Goal: Information Seeking & Learning: Learn about a topic

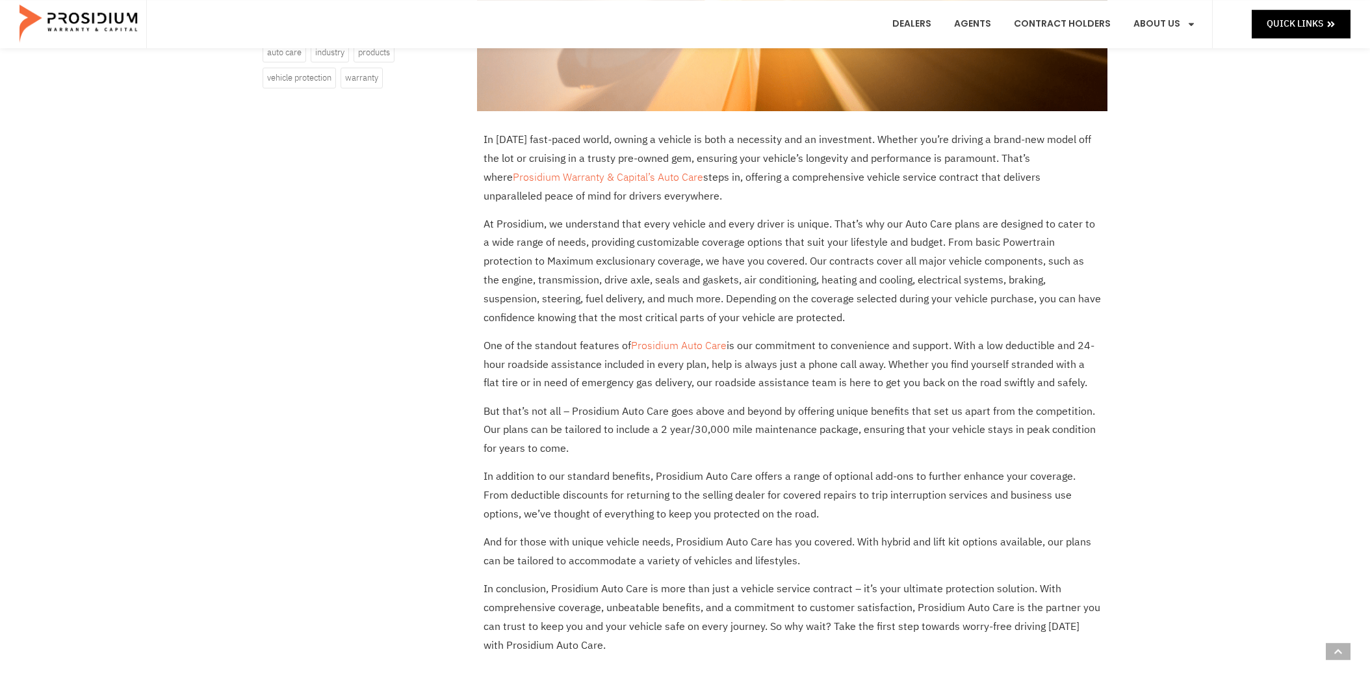
scroll to position [274, 0]
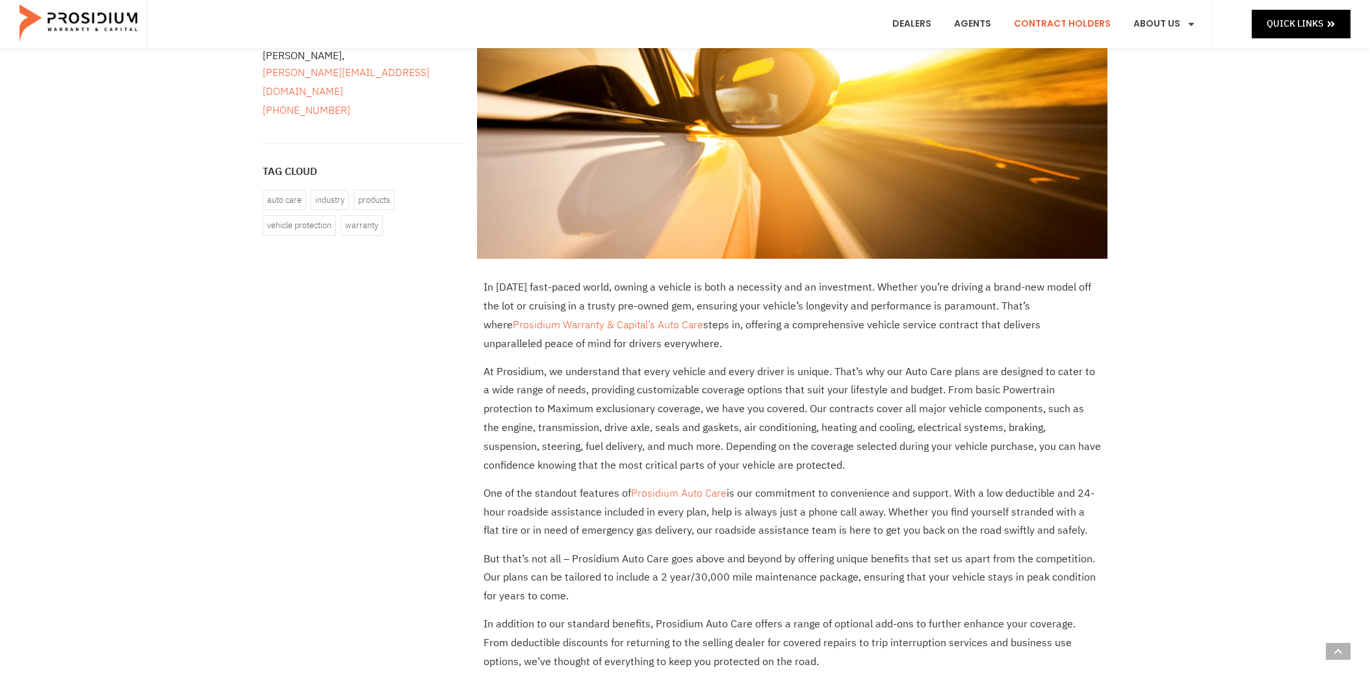
click at [1082, 25] on link "Contract Holders" at bounding box center [1062, 24] width 116 height 48
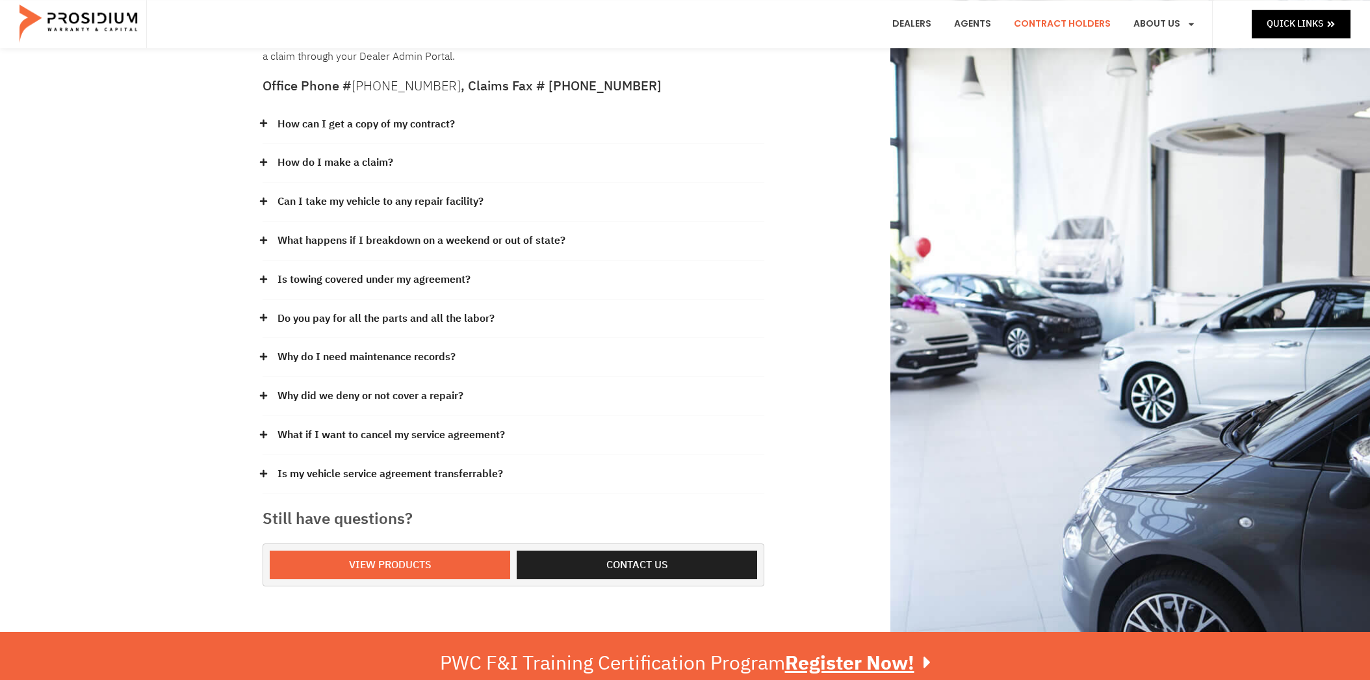
scroll to position [137, 0]
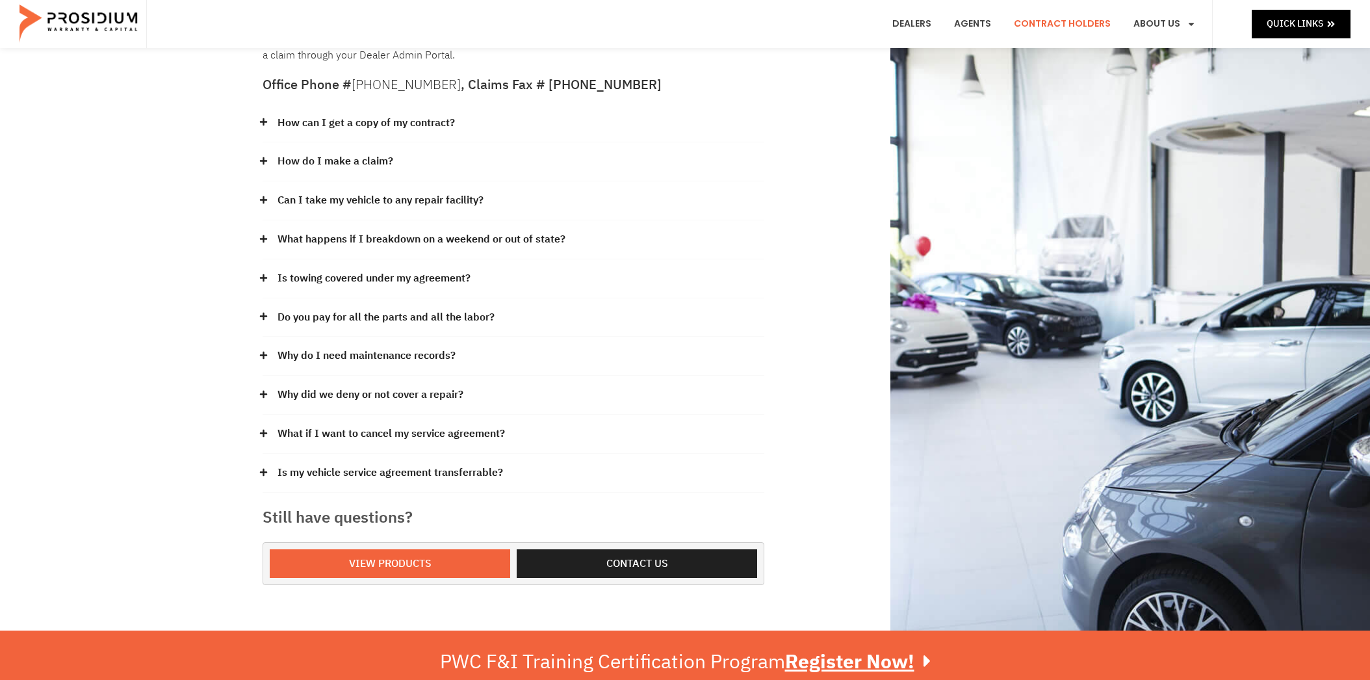
click at [341, 159] on link "How do I make a claim?" at bounding box center [336, 161] width 116 height 19
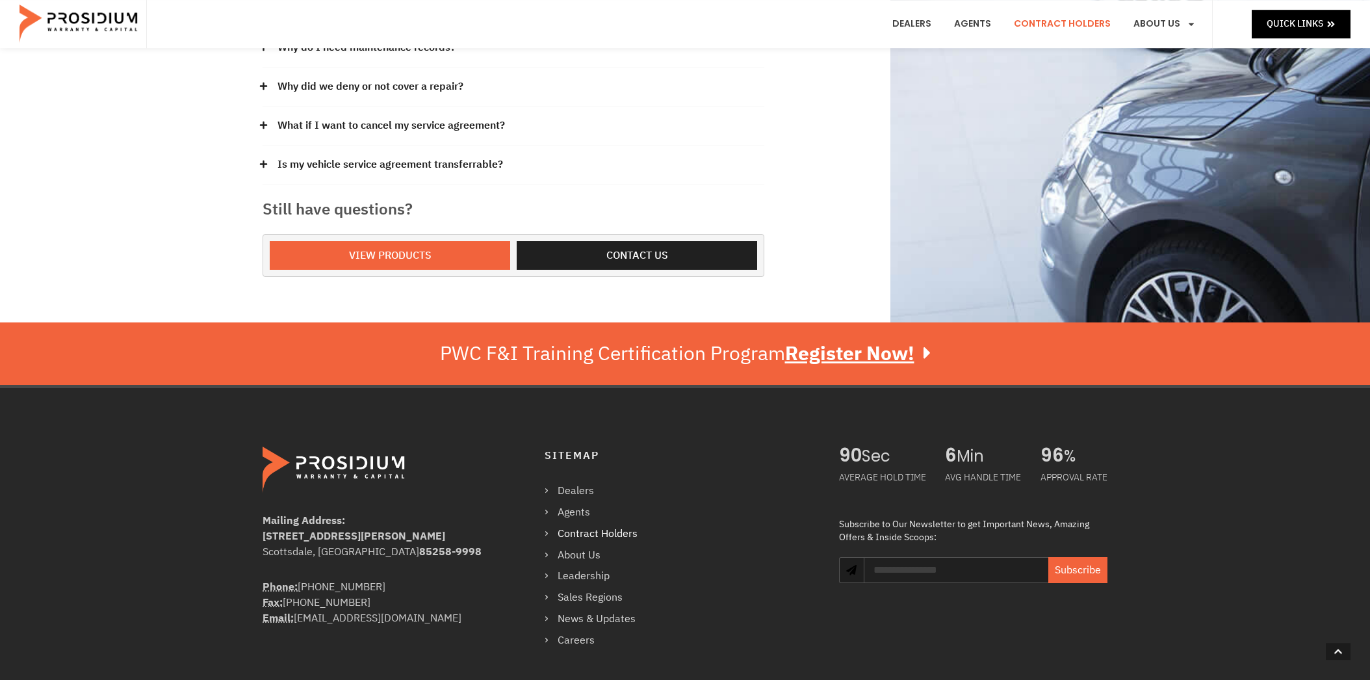
scroll to position [685, 0]
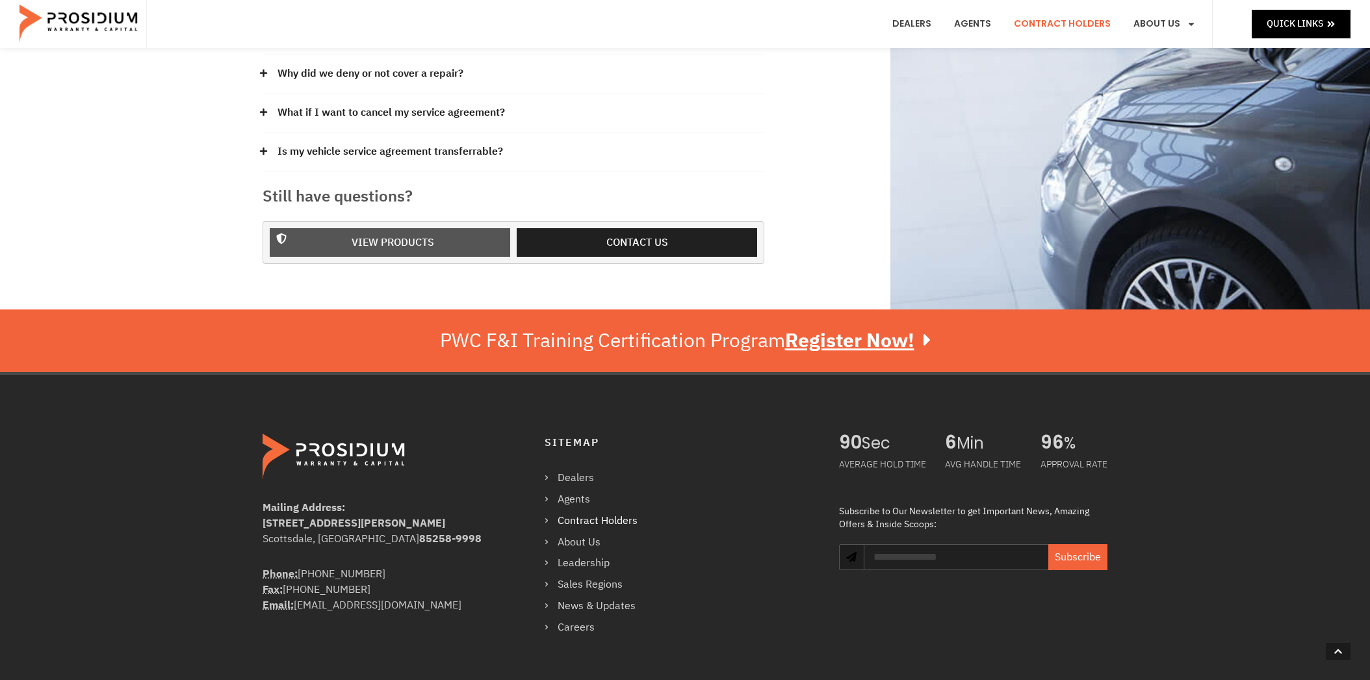
click at [406, 233] on span "View Products" at bounding box center [393, 242] width 83 height 19
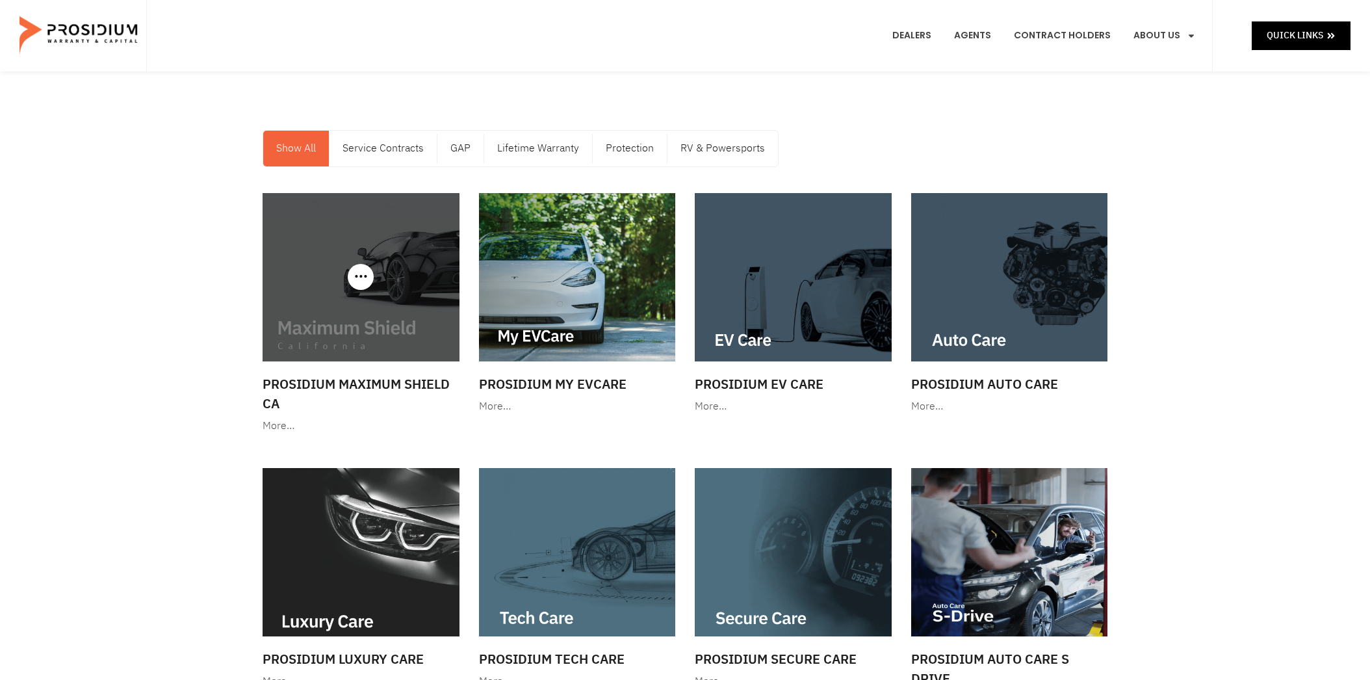
click at [363, 336] on img at bounding box center [361, 277] width 197 height 168
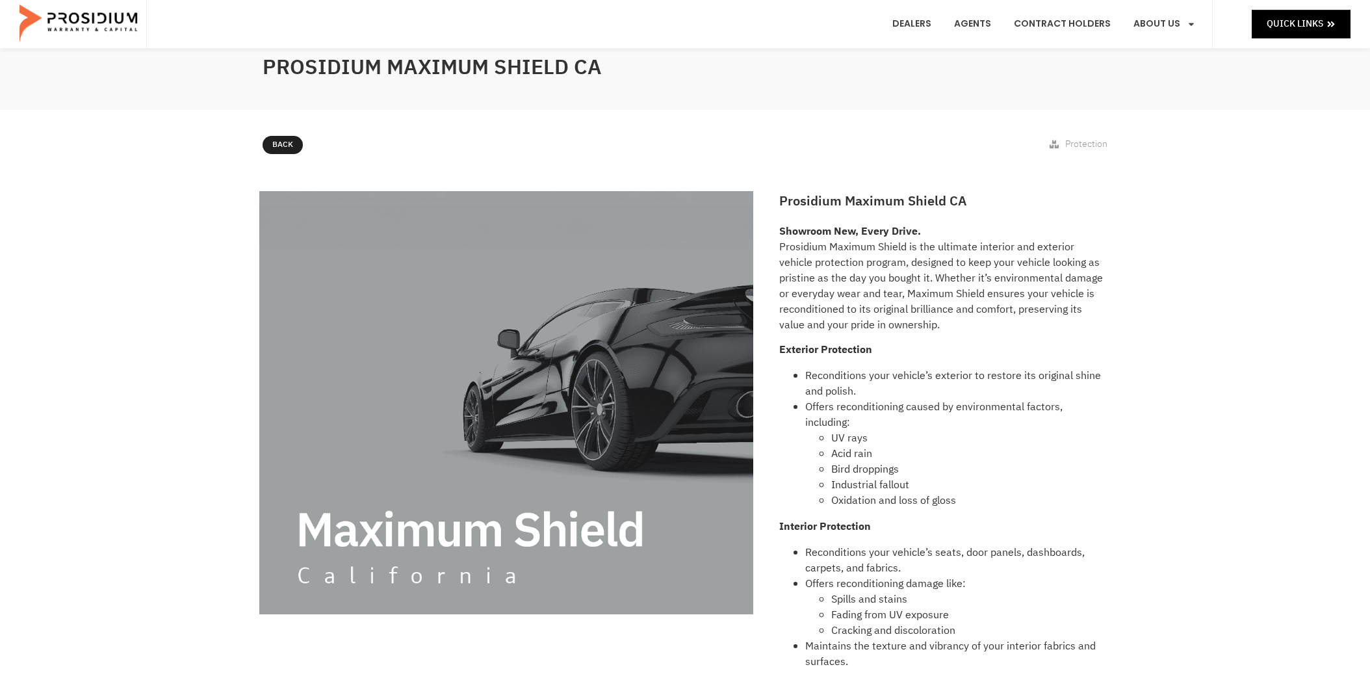
scroll to position [68, 0]
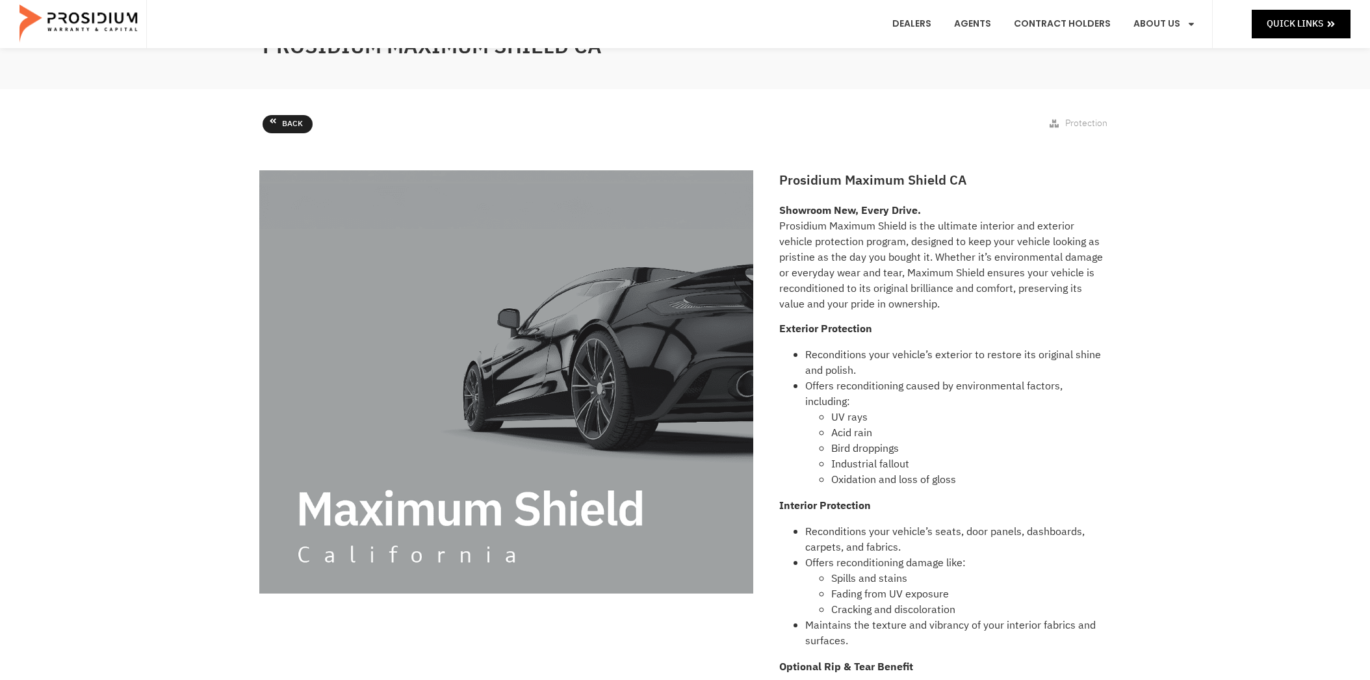
click at [280, 122] on link "Back" at bounding box center [288, 124] width 50 height 18
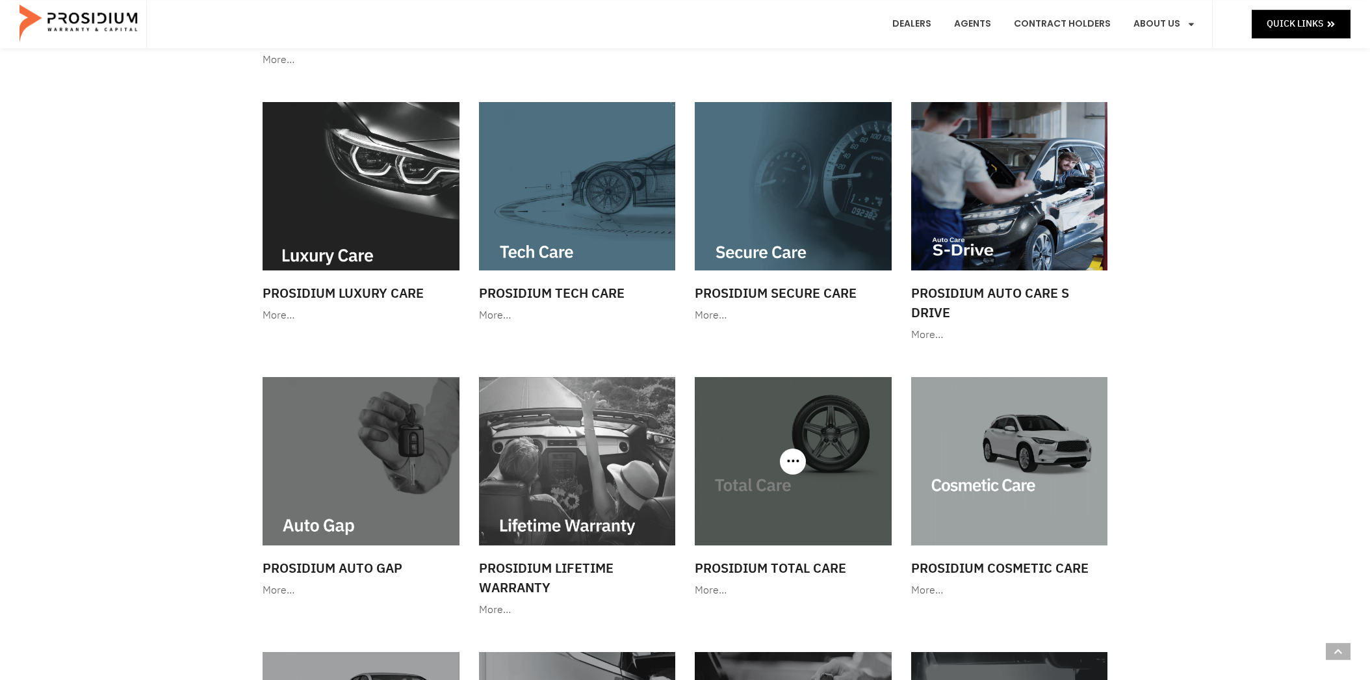
scroll to position [343, 0]
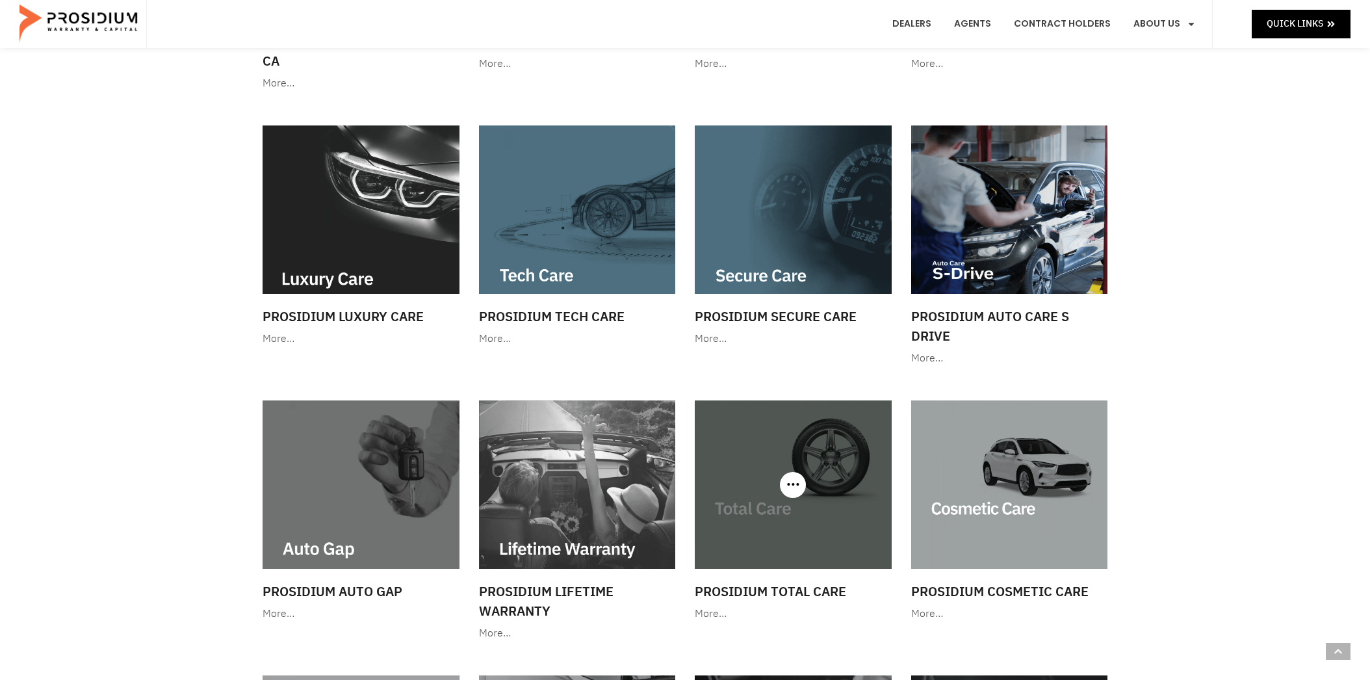
click at [828, 451] on img at bounding box center [793, 484] width 197 height 168
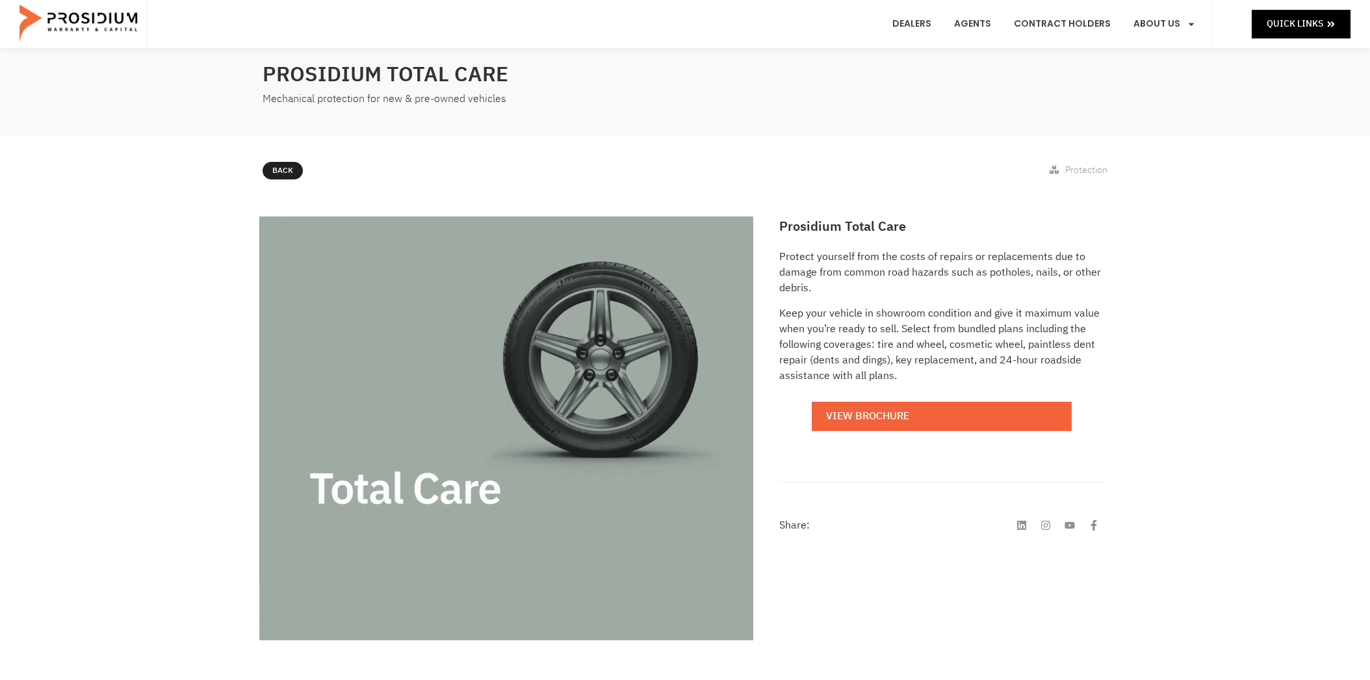
scroll to position [137, 0]
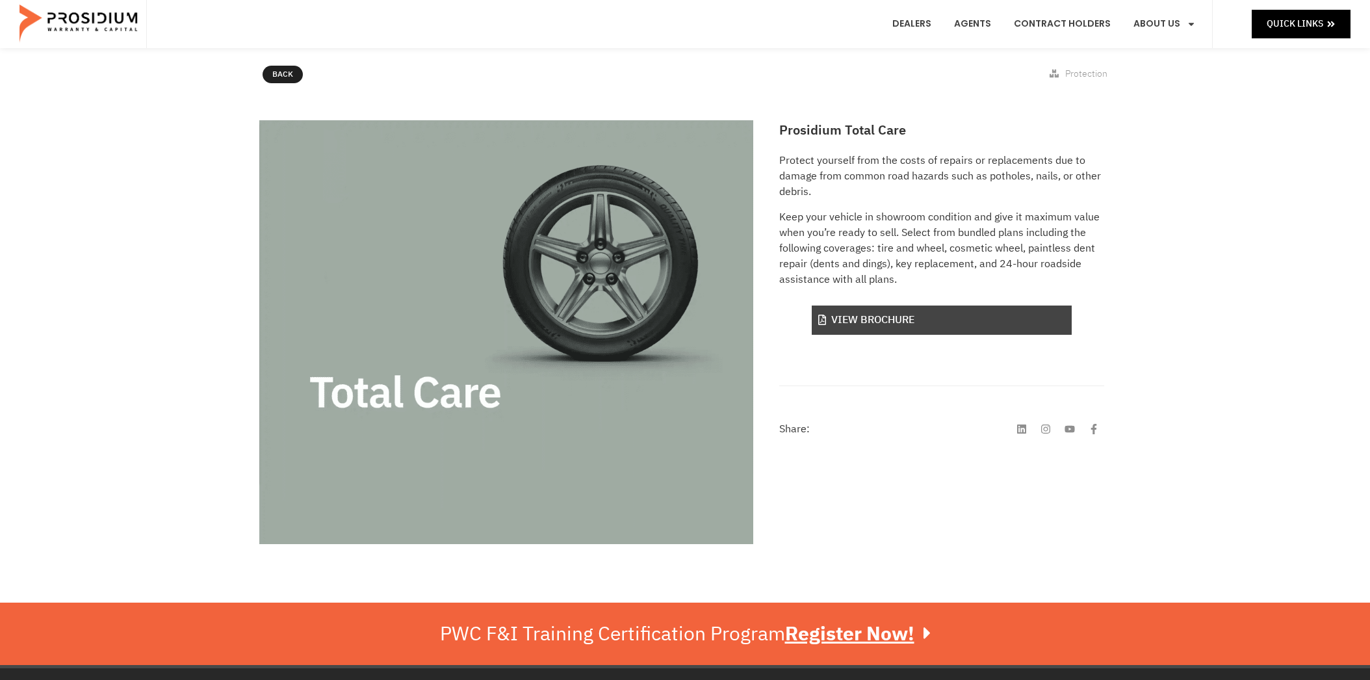
click at [881, 320] on link "View Brochure" at bounding box center [942, 320] width 260 height 29
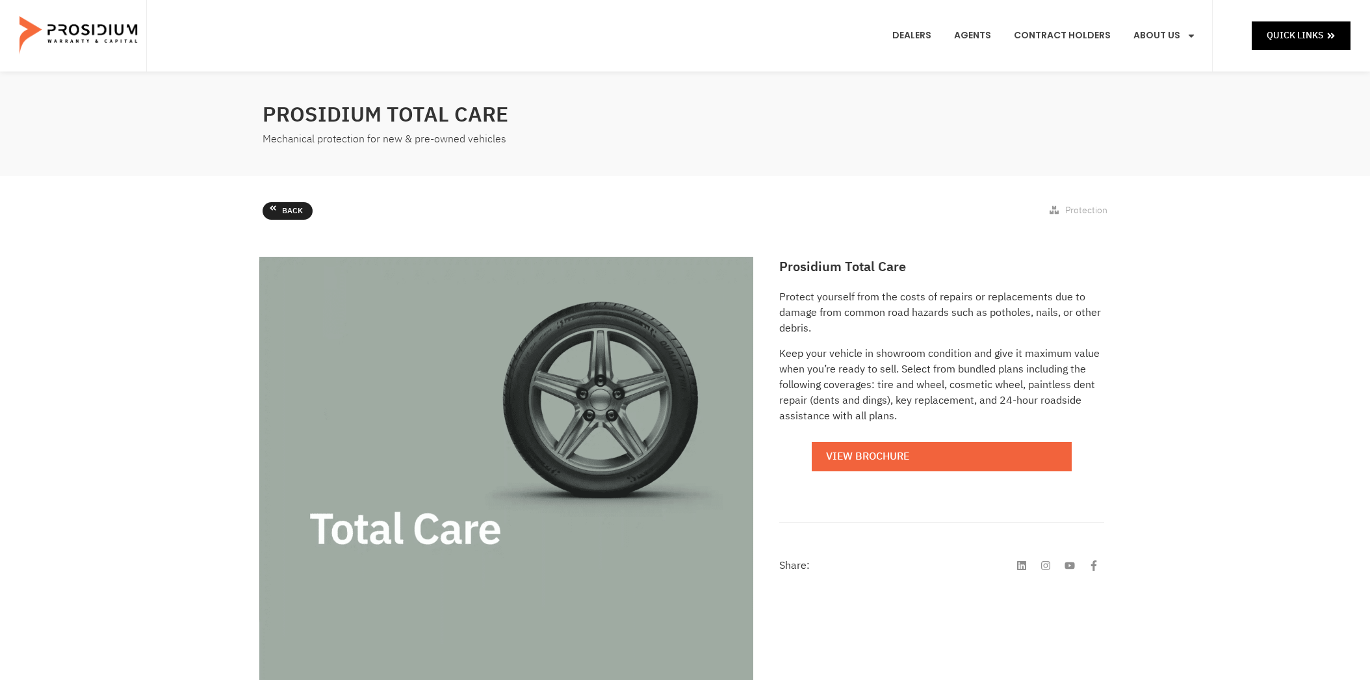
click at [284, 213] on span "Back" at bounding box center [292, 211] width 21 height 14
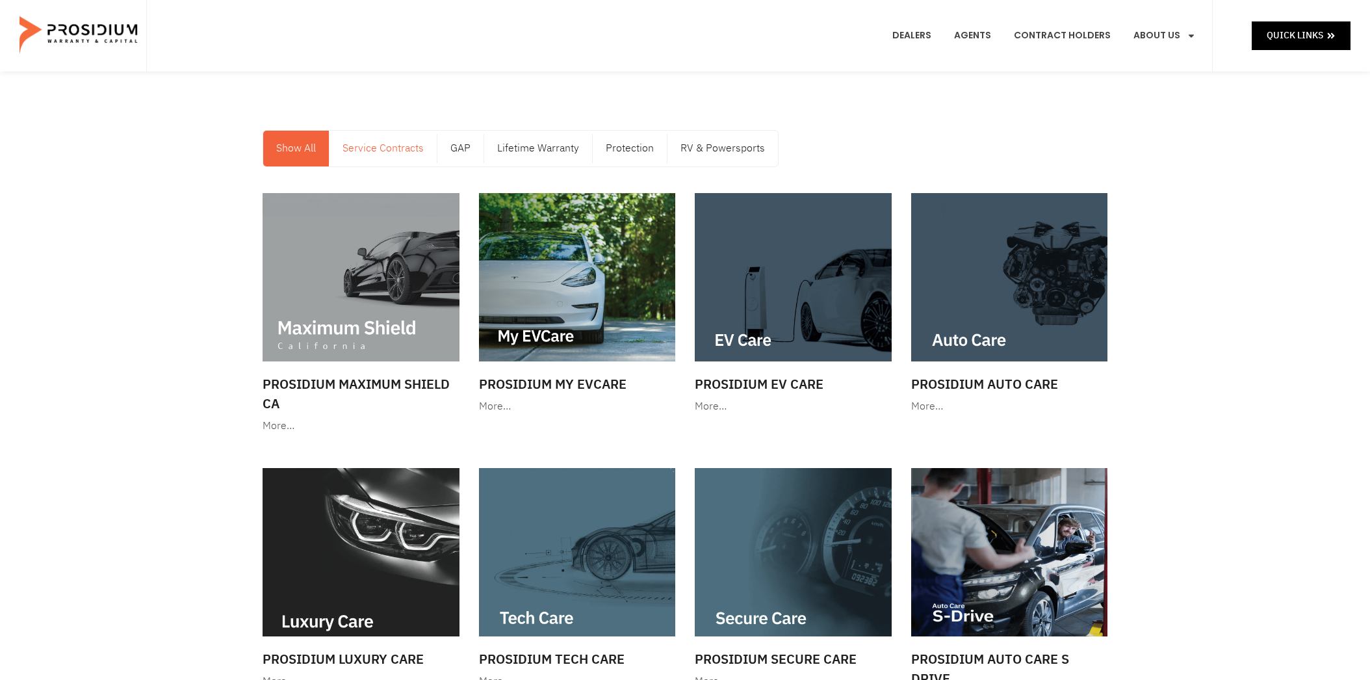
click at [398, 148] on link "Service Contracts" at bounding box center [383, 149] width 107 height 36
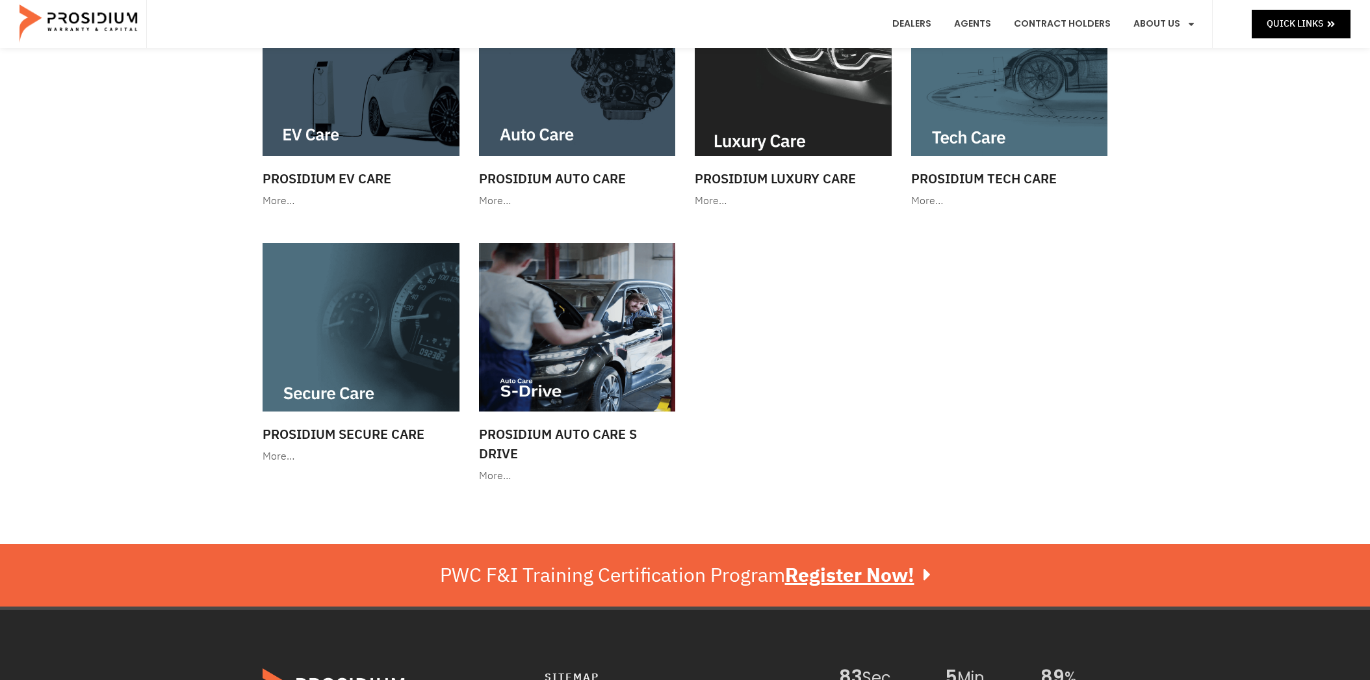
scroll to position [68, 0]
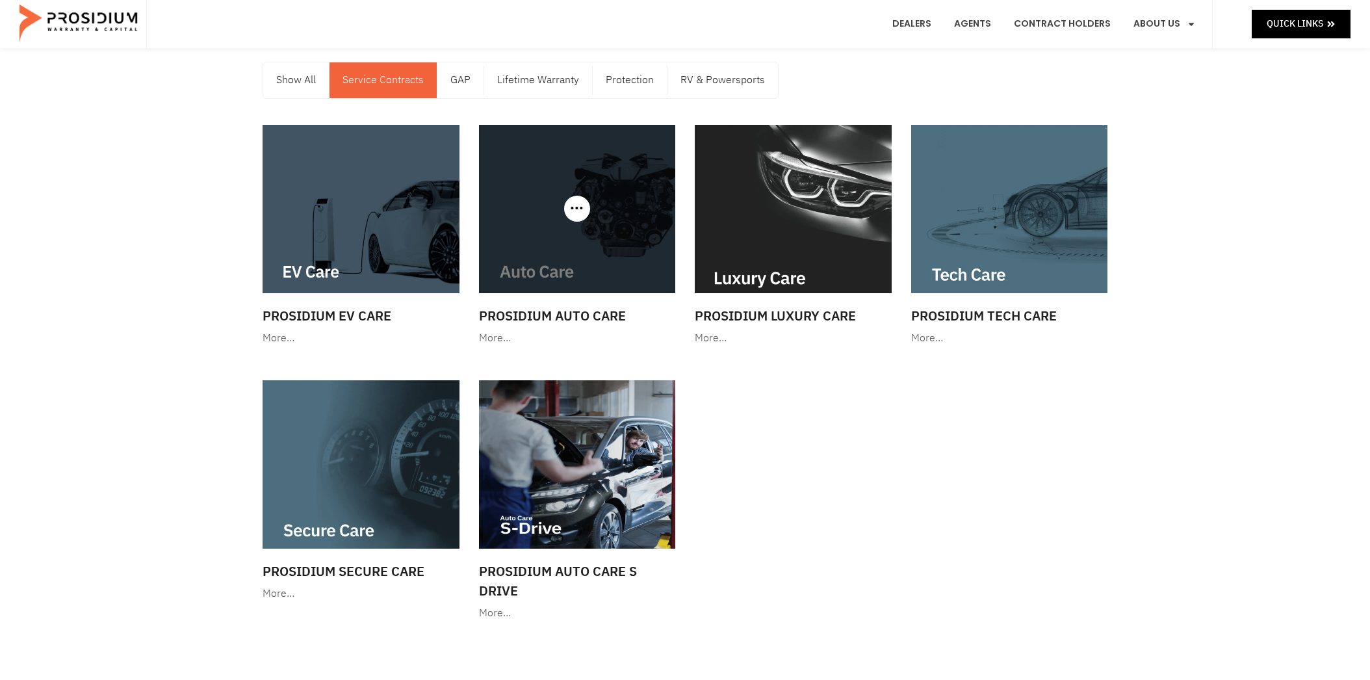
click at [559, 265] on img at bounding box center [577, 209] width 197 height 168
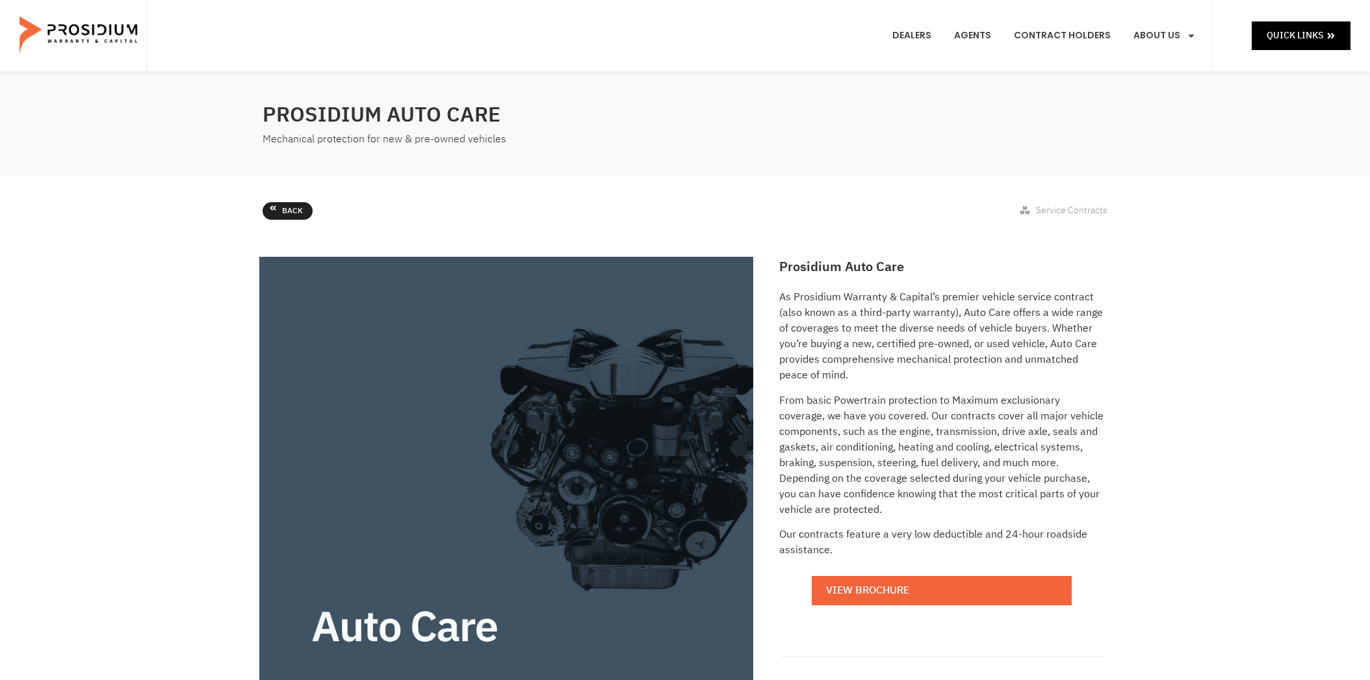
click at [287, 213] on span "Back" at bounding box center [292, 211] width 21 height 14
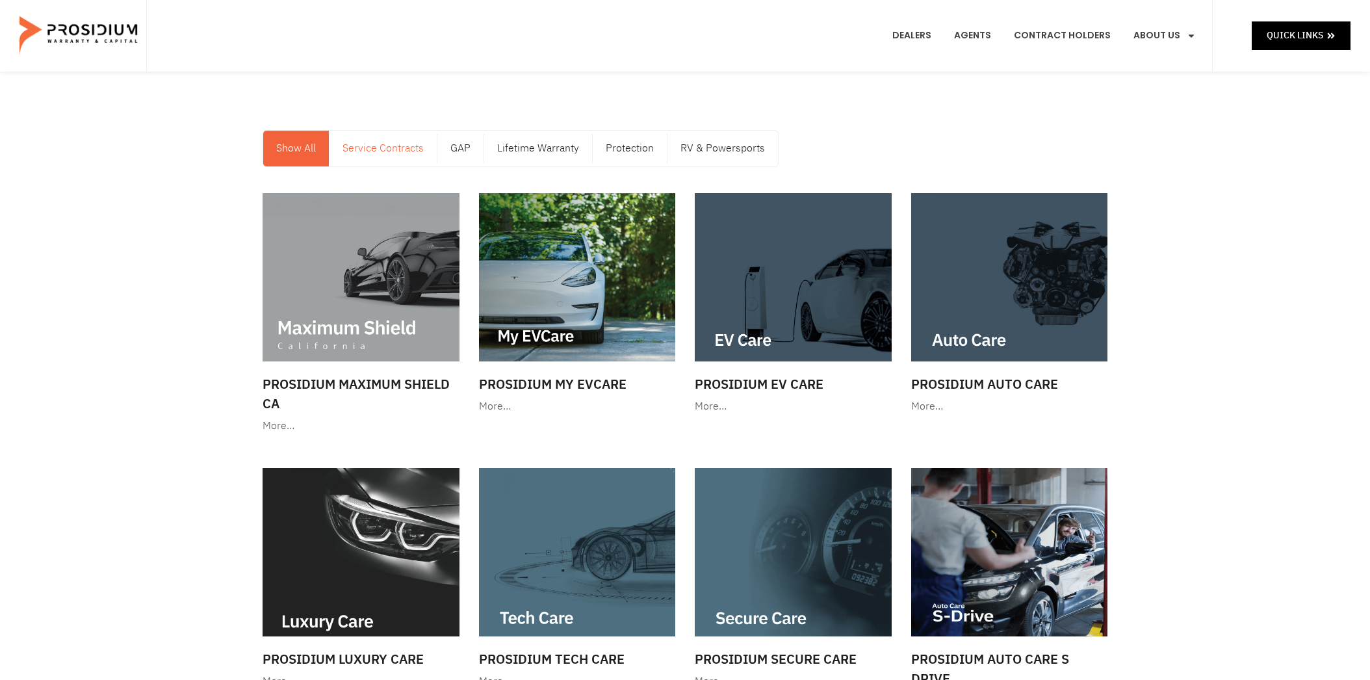
click at [399, 151] on link "Service Contracts" at bounding box center [383, 149] width 107 height 36
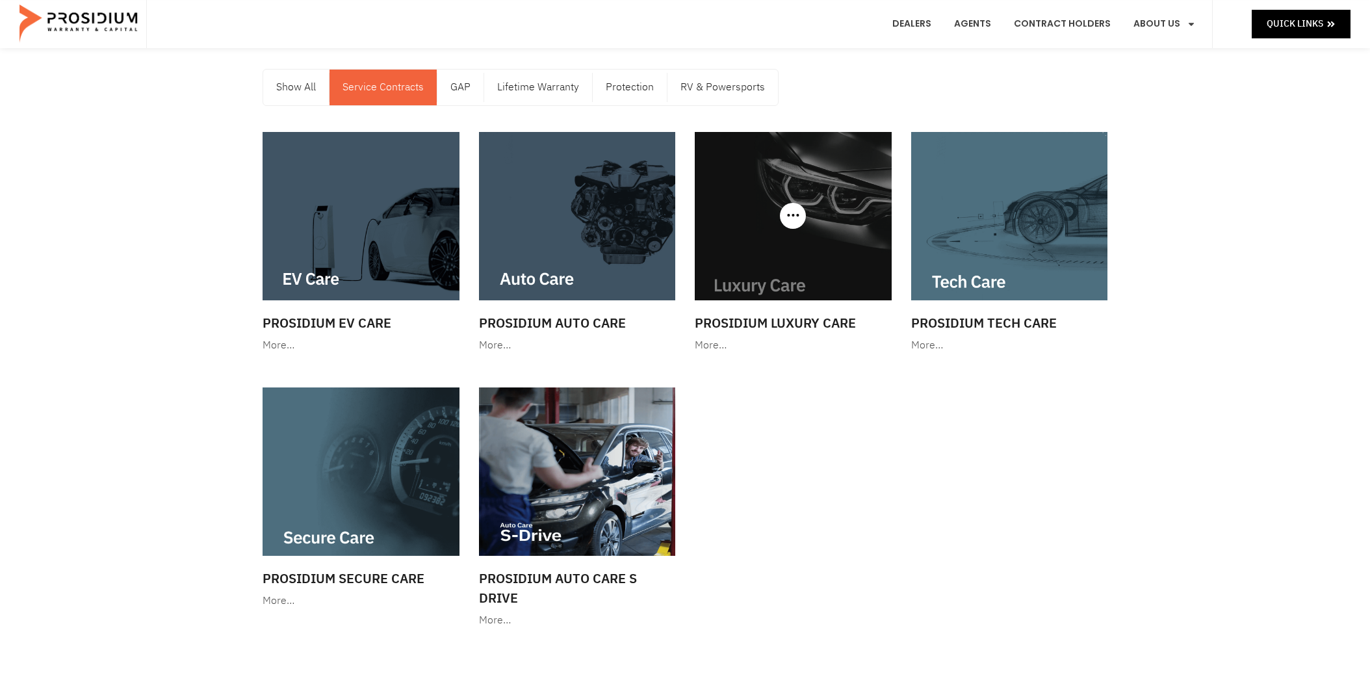
scroll to position [137, 0]
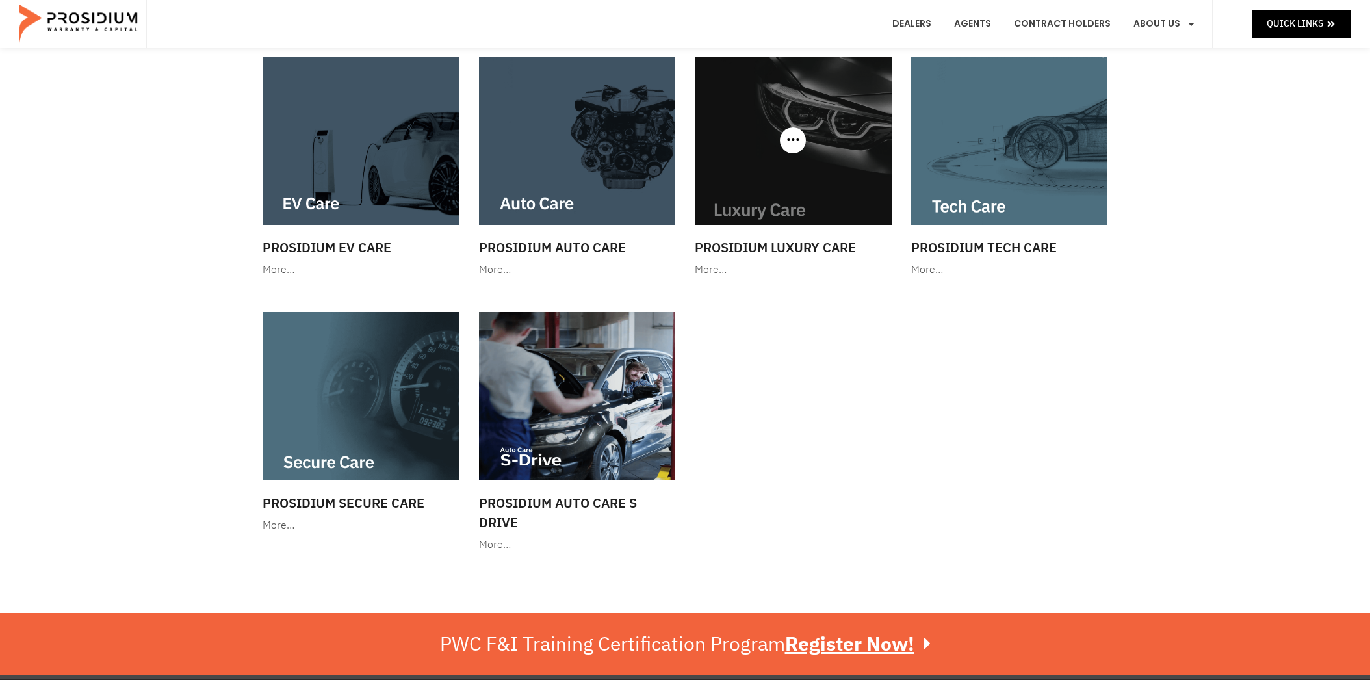
click at [792, 192] on img at bounding box center [793, 141] width 197 height 168
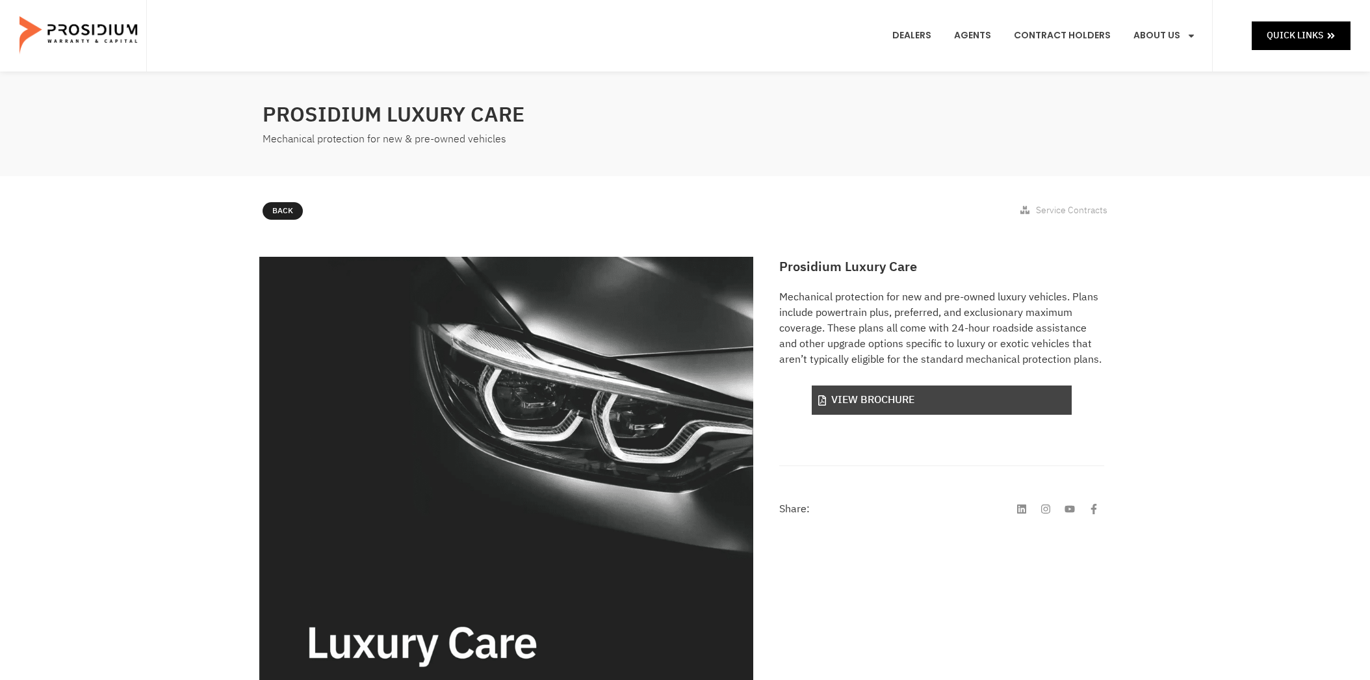
click at [888, 398] on link "View Brochure" at bounding box center [942, 399] width 260 height 29
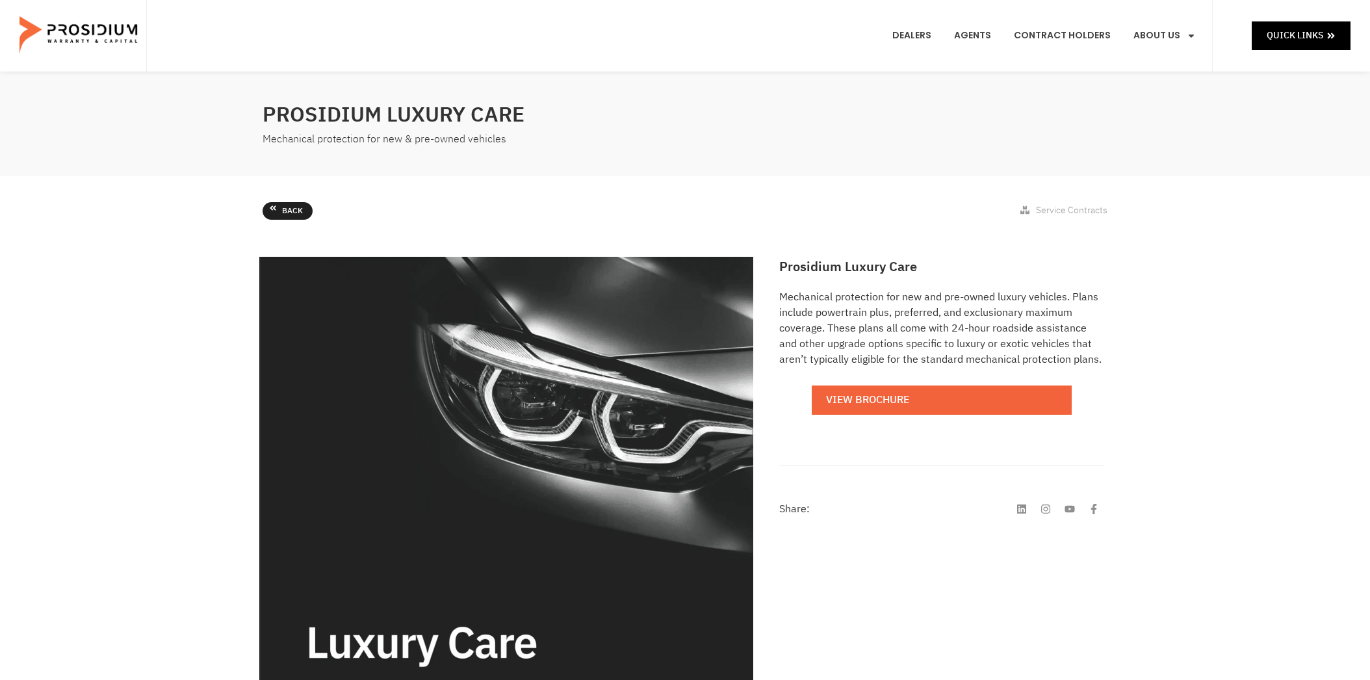
click at [289, 213] on span "Back" at bounding box center [292, 211] width 21 height 14
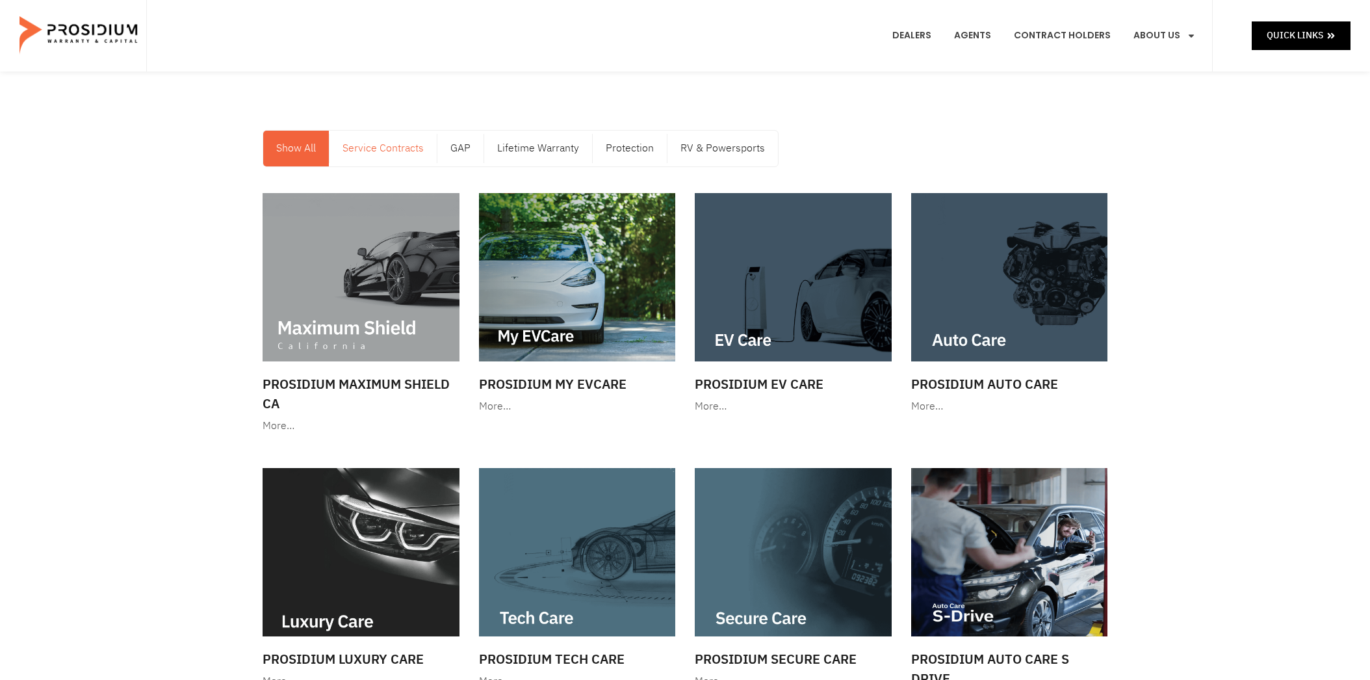
click at [399, 148] on link "Service Contracts" at bounding box center [383, 149] width 107 height 36
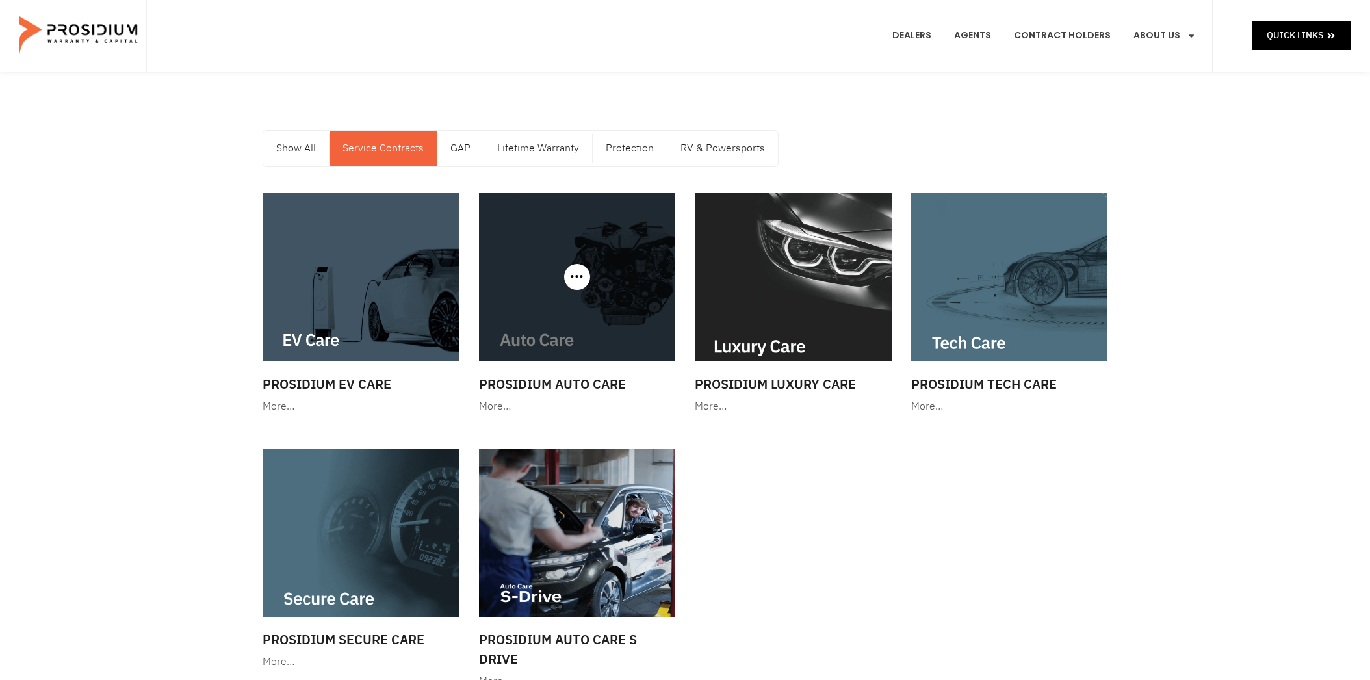
click at [588, 328] on img at bounding box center [577, 277] width 197 height 168
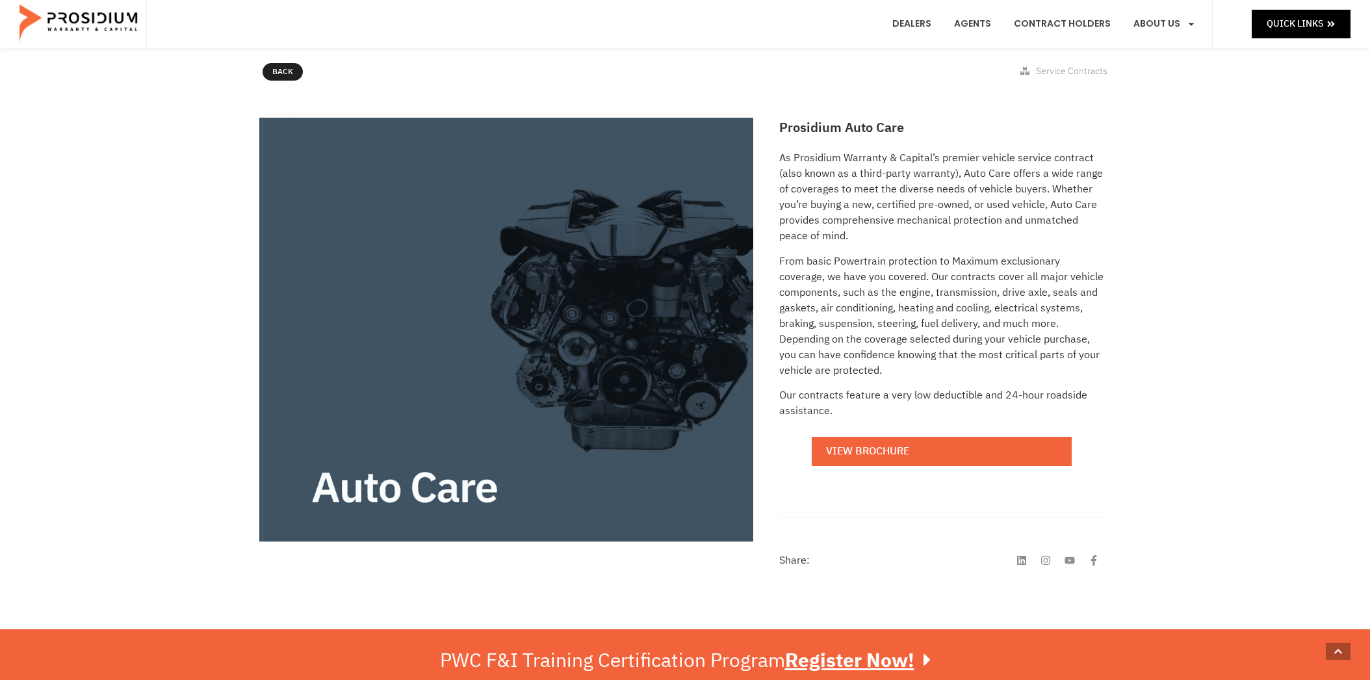
scroll to position [205, 0]
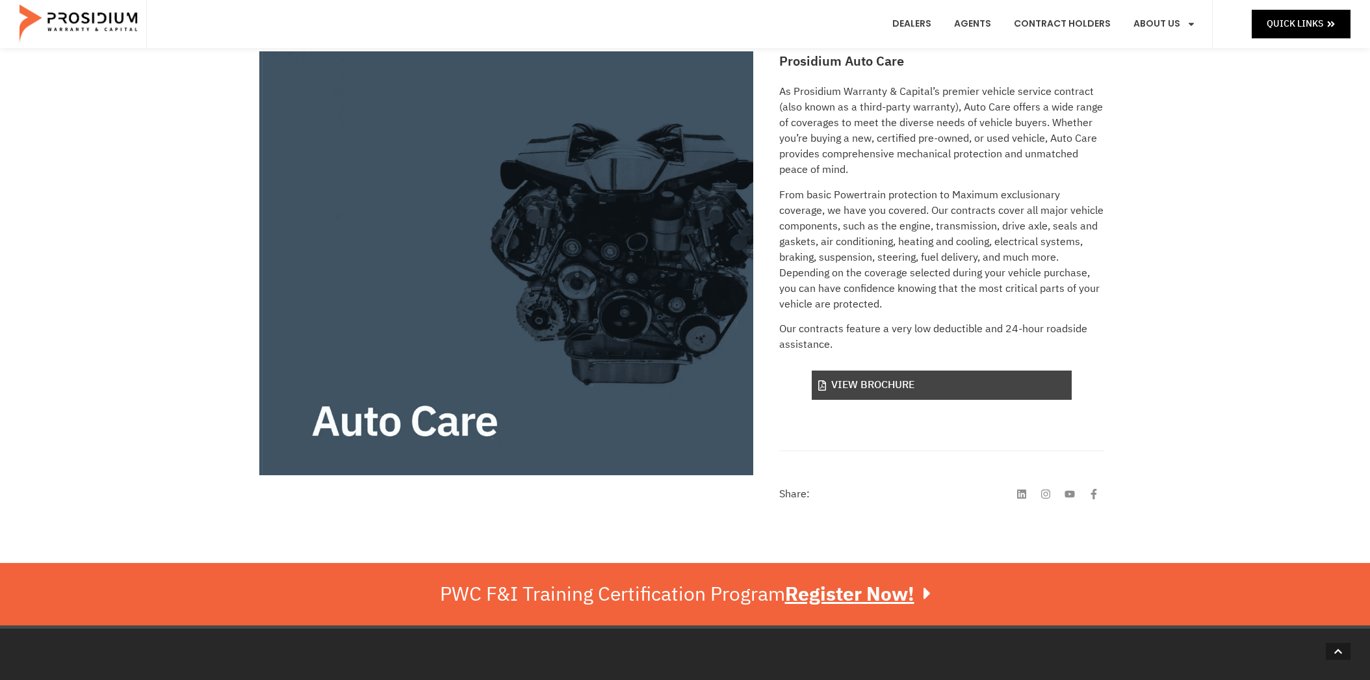
click at [891, 388] on link "View Brochure" at bounding box center [942, 385] width 260 height 29
